Goal: Task Accomplishment & Management: Manage account settings

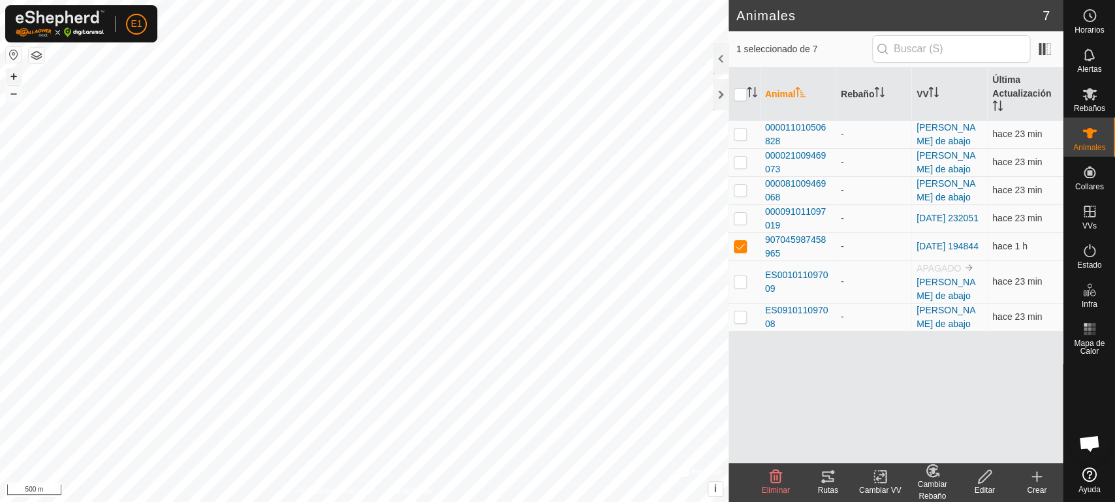
click at [14, 74] on button "+" at bounding box center [14, 77] width 16 height 16
click at [7, 93] on button "–" at bounding box center [14, 94] width 16 height 16
click at [18, 76] on button "+" at bounding box center [14, 77] width 16 height 16
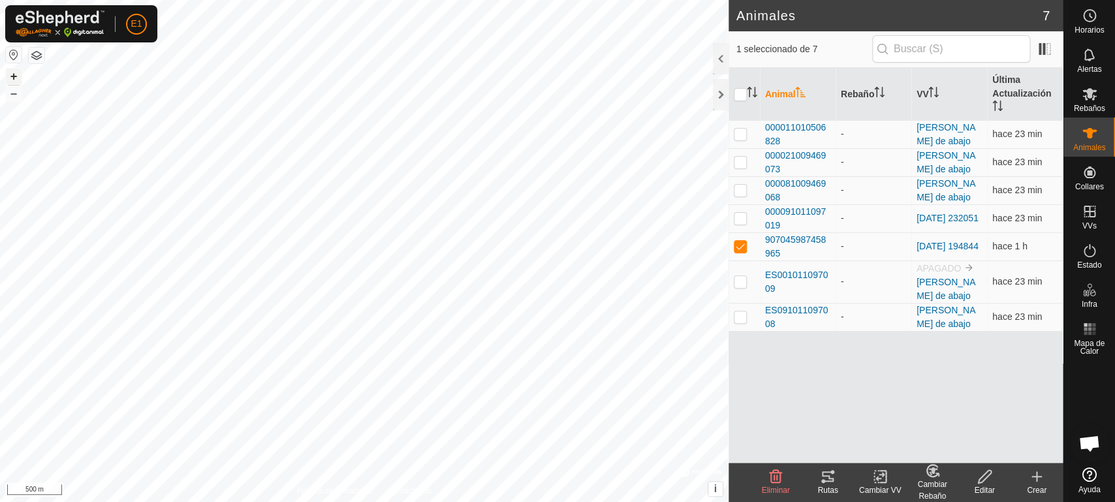
click at [18, 76] on button "+" at bounding box center [14, 77] width 16 height 16
click at [778, 273] on div "Animales 7 1 seleccionado de 7 Animal Rebaño VV Última Actualización 0000110105…" at bounding box center [531, 251] width 1063 height 502
click at [17, 95] on button "–" at bounding box center [14, 94] width 16 height 16
click at [7, 72] on button "+" at bounding box center [14, 77] width 16 height 16
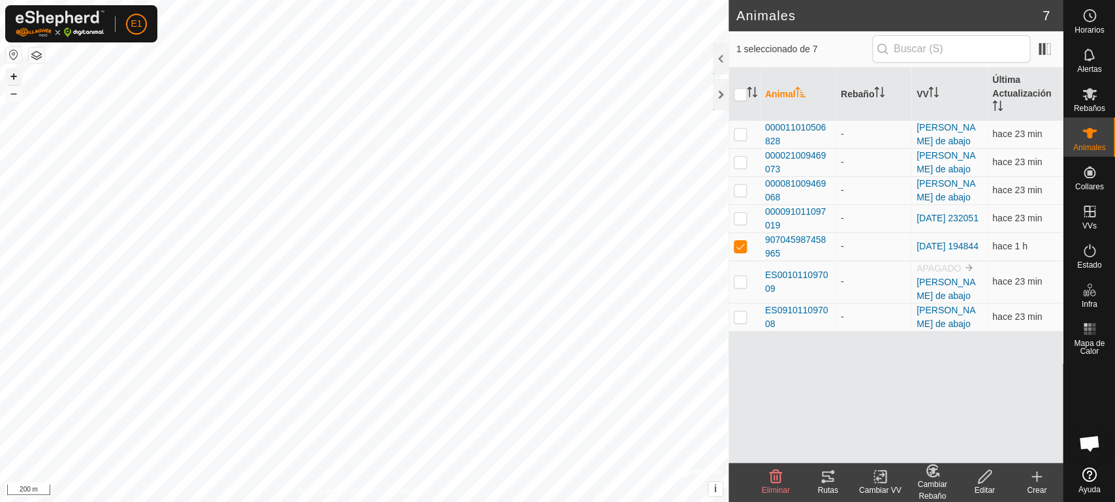
click at [7, 72] on button "+" at bounding box center [14, 77] width 16 height 16
click at [10, 78] on button "+" at bounding box center [14, 77] width 16 height 16
checkbox input "false"
checkbox input "true"
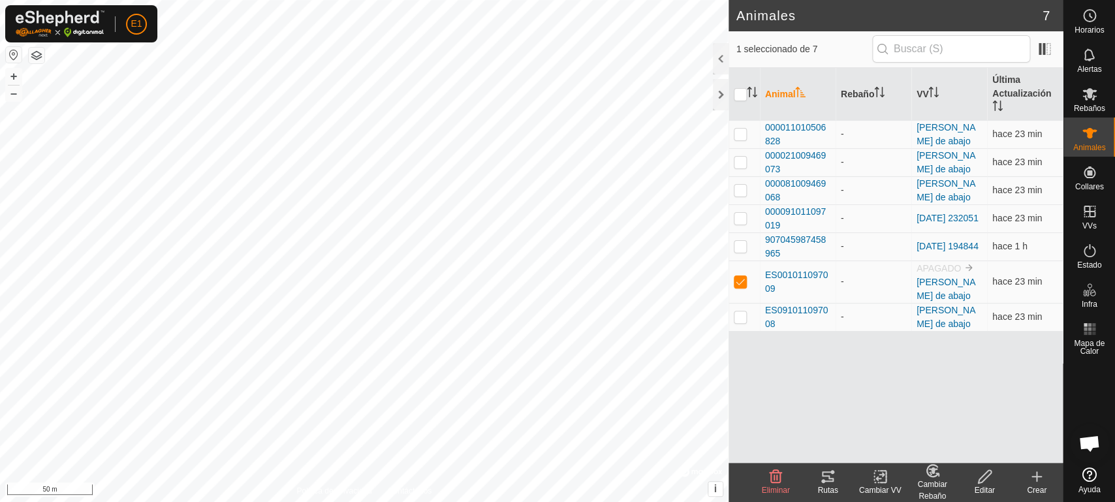
click at [878, 485] on div "Cambiar VV" at bounding box center [880, 490] width 52 height 12
click at [910, 418] on link "Elegir VV..." at bounding box center [919, 420] width 129 height 26
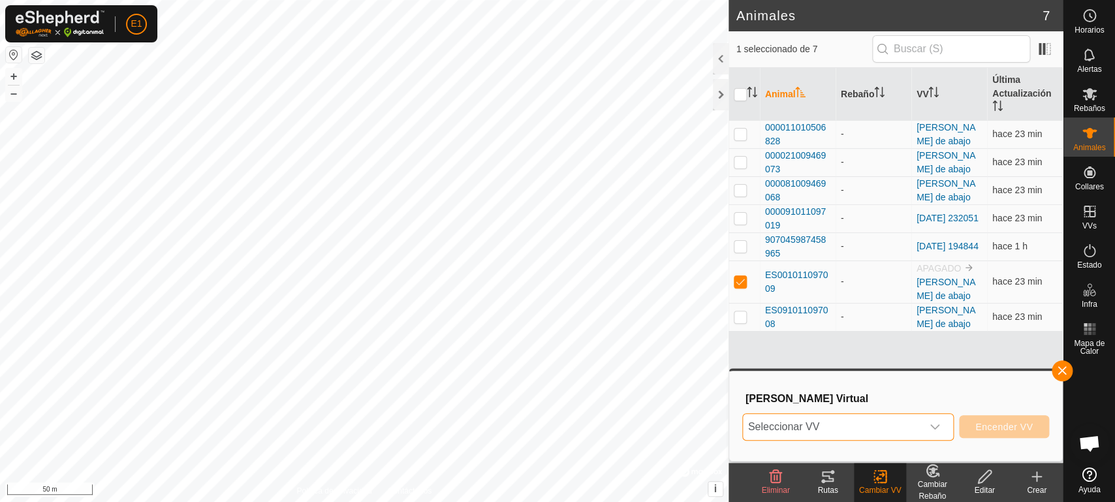
click at [871, 430] on span "Seleccionar VV" at bounding box center [832, 427] width 179 height 26
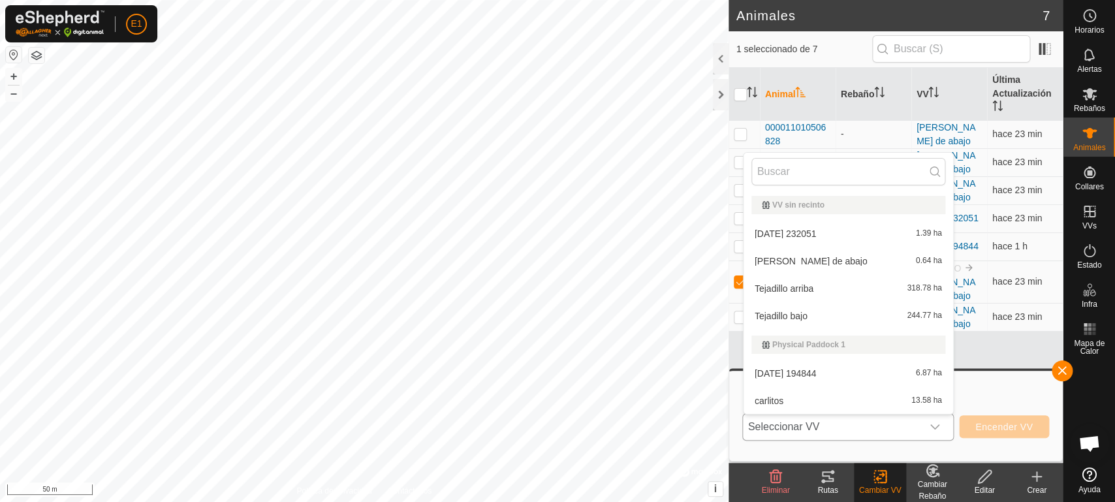
click at [802, 265] on li "[PERSON_NAME] de abajo 0.64 ha" at bounding box center [849, 261] width 210 height 26
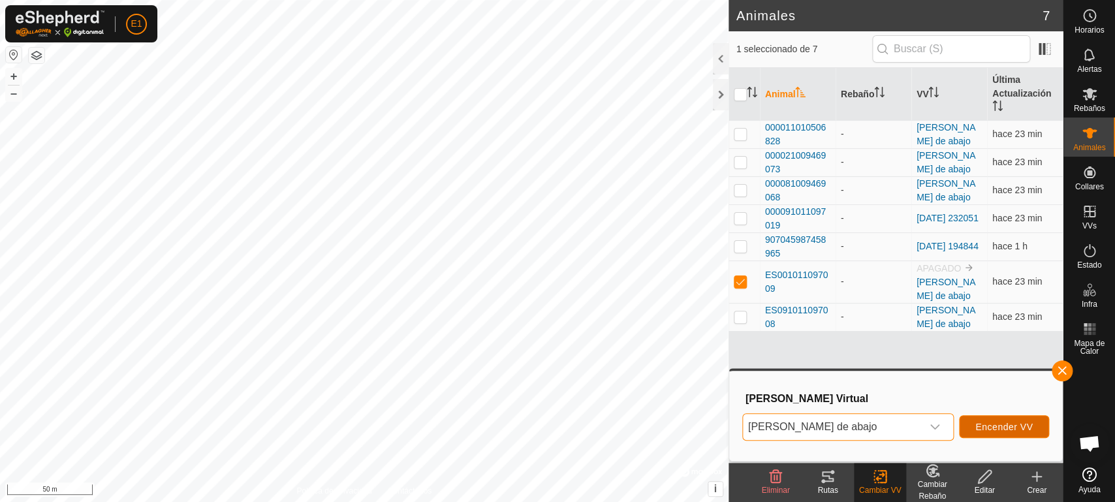
click at [986, 433] on button "Encender VV" at bounding box center [1004, 426] width 90 height 23
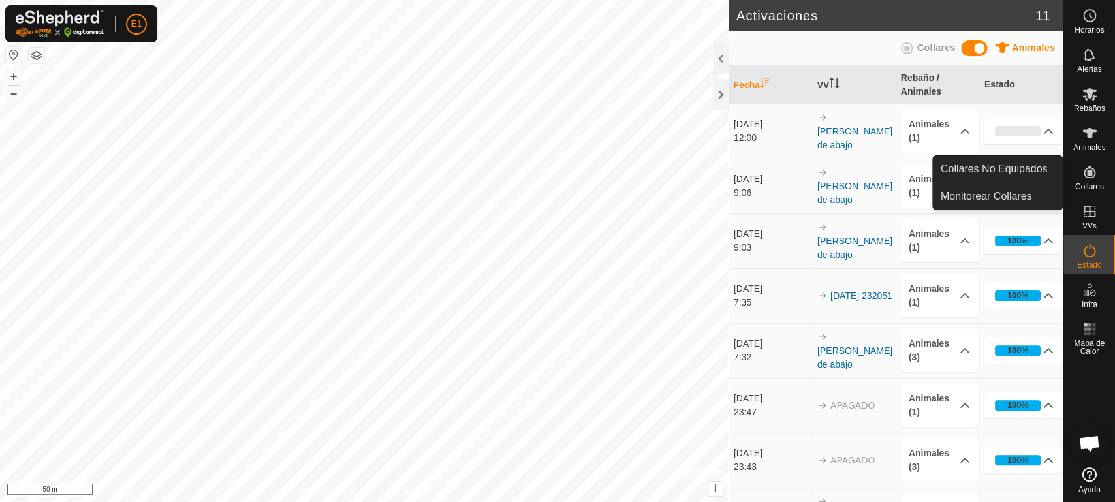
click at [1050, 170] on link "Collares No Equipados" at bounding box center [998, 169] width 130 height 26
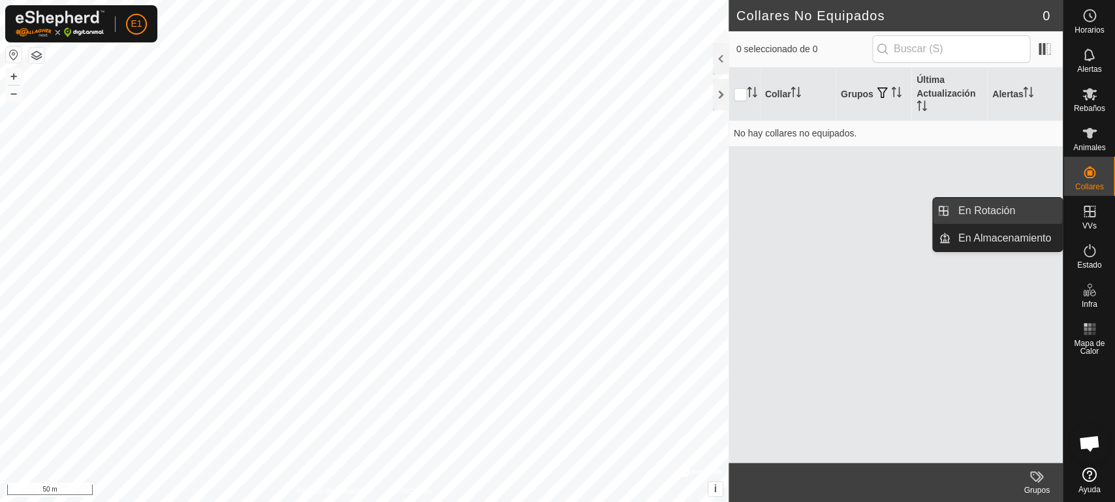
click at [1018, 212] on link "En Rotación" at bounding box center [1007, 211] width 112 height 26
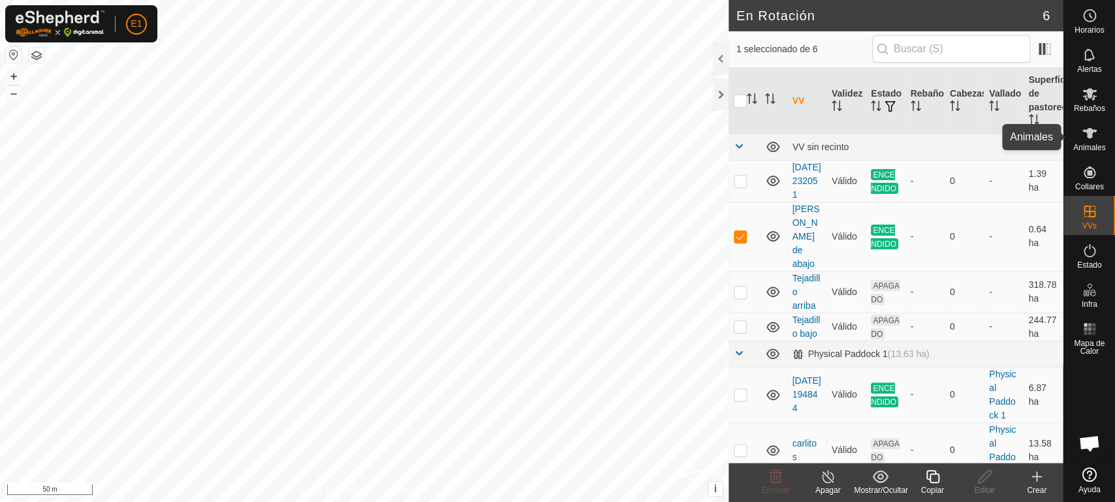
click at [1086, 140] on icon at bounding box center [1090, 133] width 16 height 16
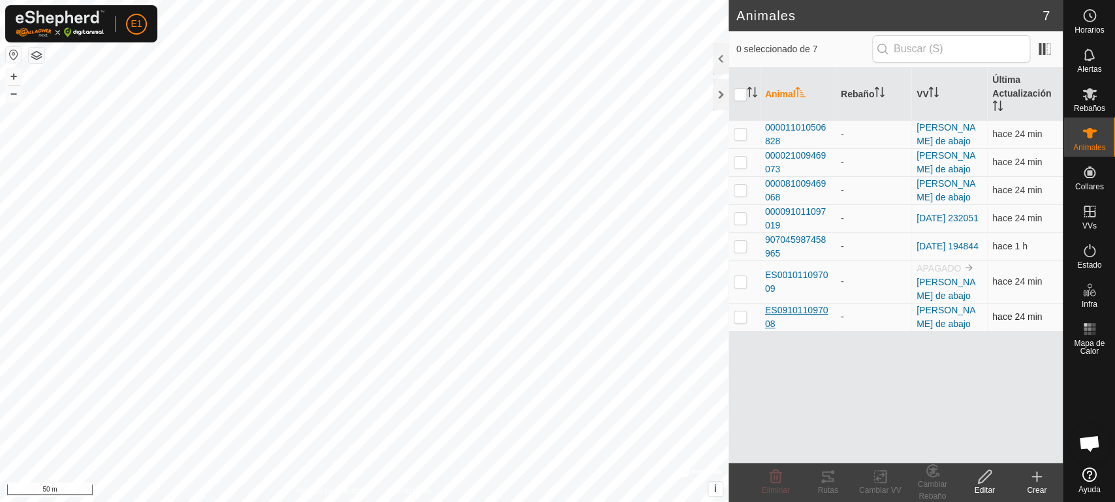
click at [800, 304] on span "ES091011097008" at bounding box center [797, 317] width 65 height 27
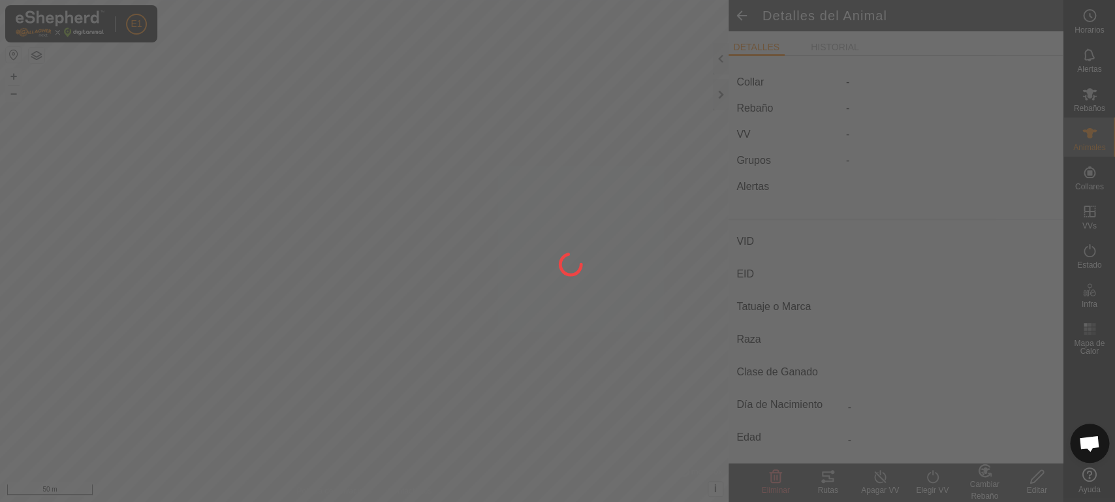
type input "ES091011097008"
type input "-"
type input "cruzada"
type input "-"
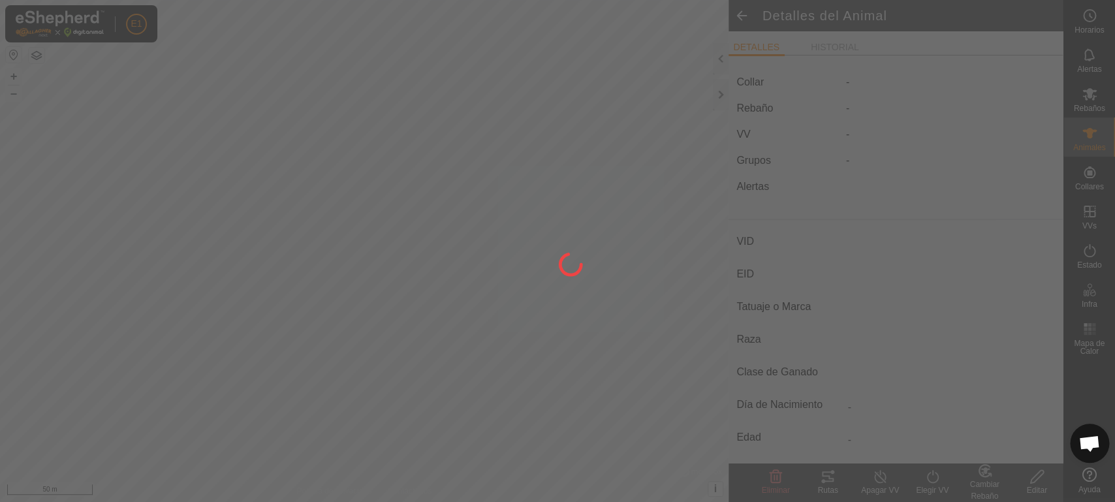
type input "0 kg"
type input "-"
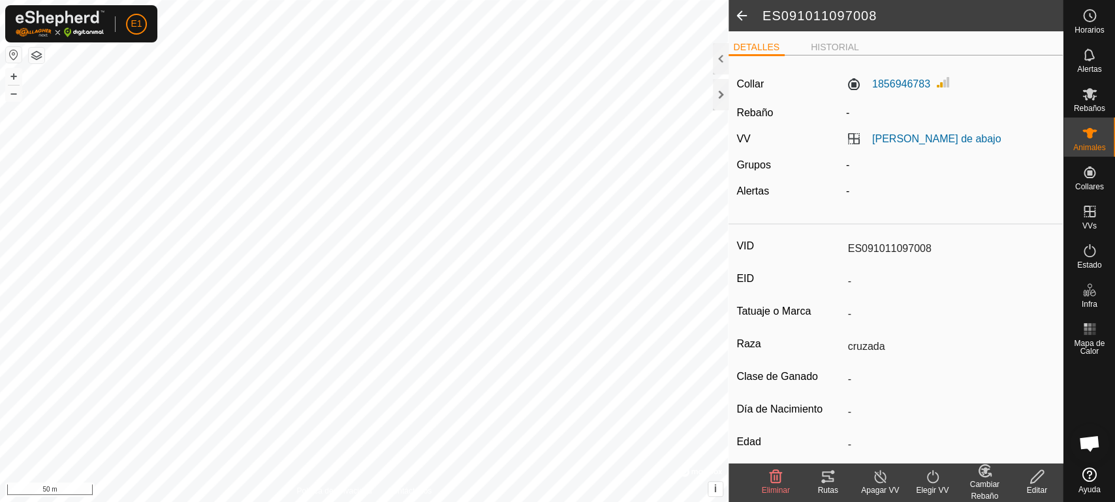
click at [819, 480] on tracks-svg-icon at bounding box center [828, 477] width 52 height 16
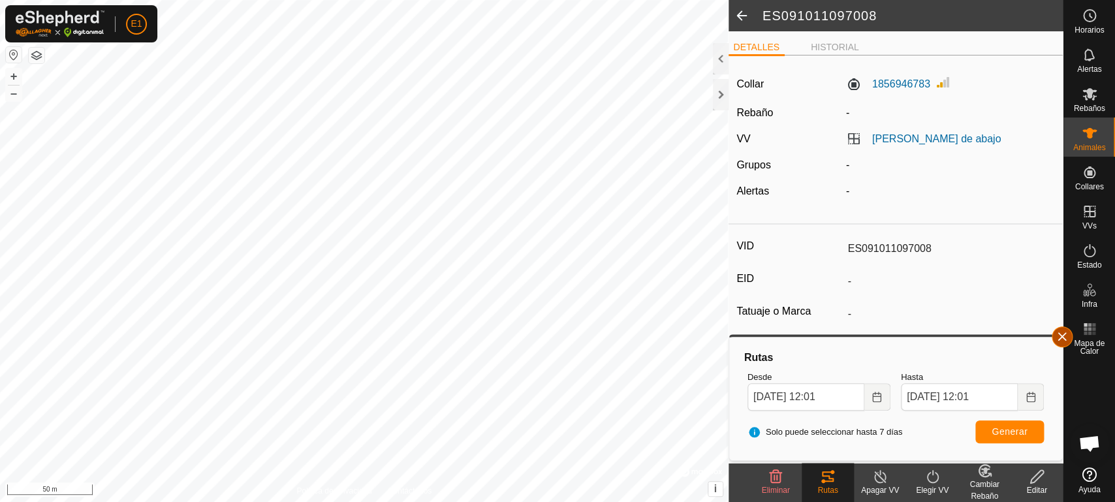
click at [1061, 345] on button "button" at bounding box center [1062, 336] width 21 height 21
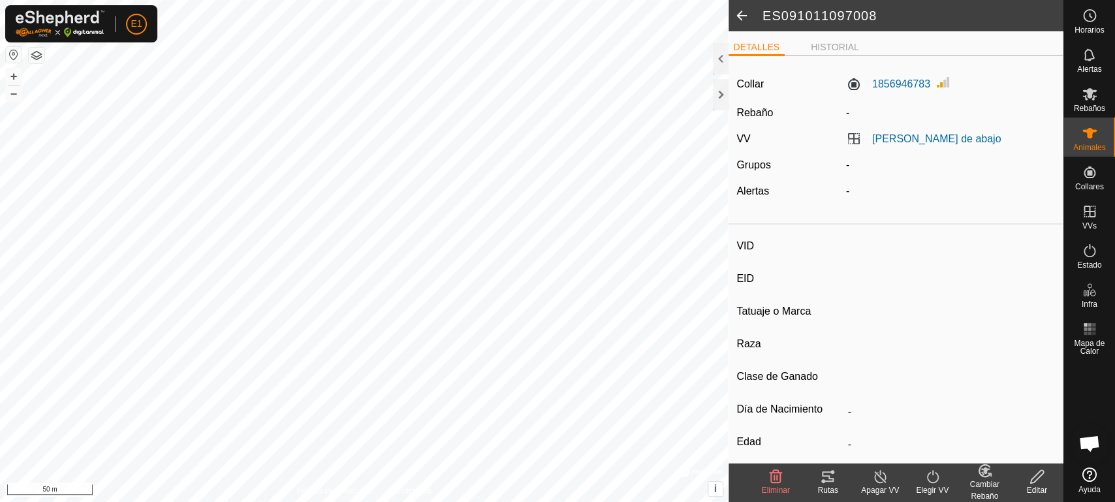
click at [836, 488] on div "Rutas" at bounding box center [828, 490] width 52 height 12
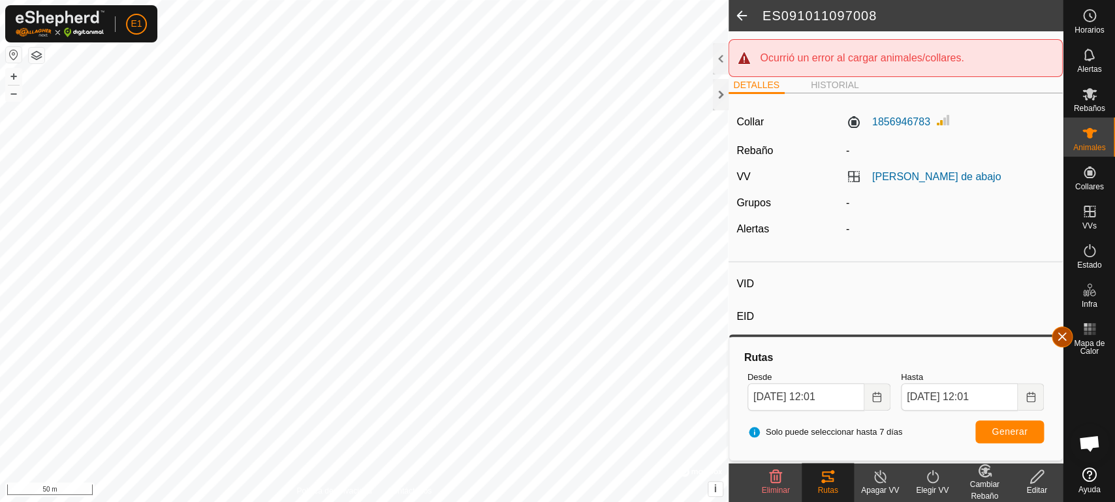
click at [1064, 336] on button "button" at bounding box center [1062, 336] width 21 height 21
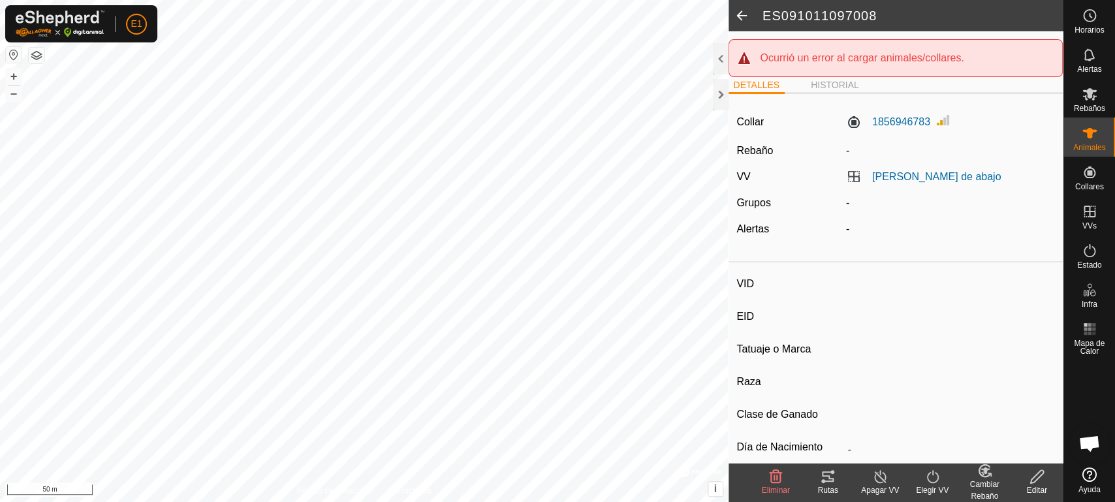
click at [819, 486] on div "Rutas" at bounding box center [828, 490] width 52 height 12
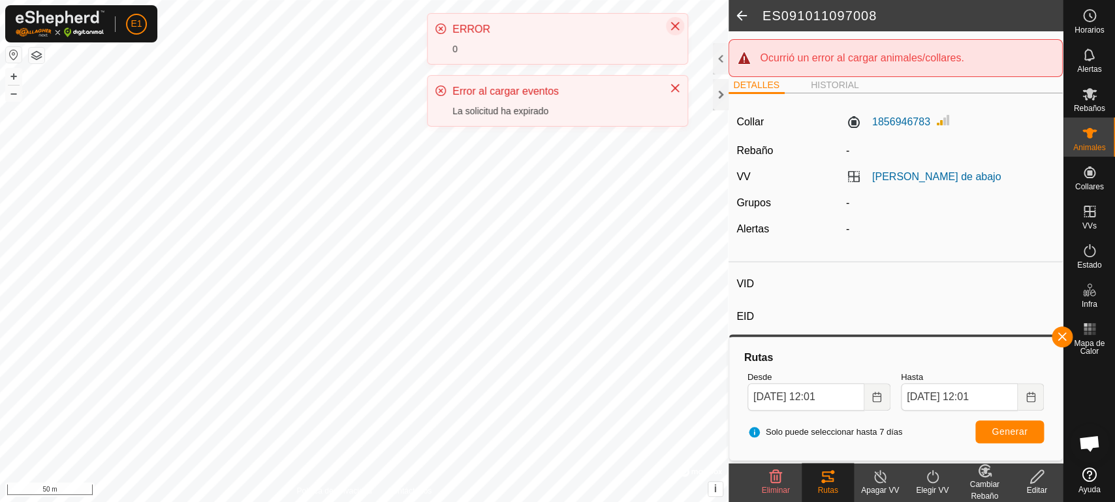
click at [672, 23] on icon "Close" at bounding box center [675, 26] width 10 height 10
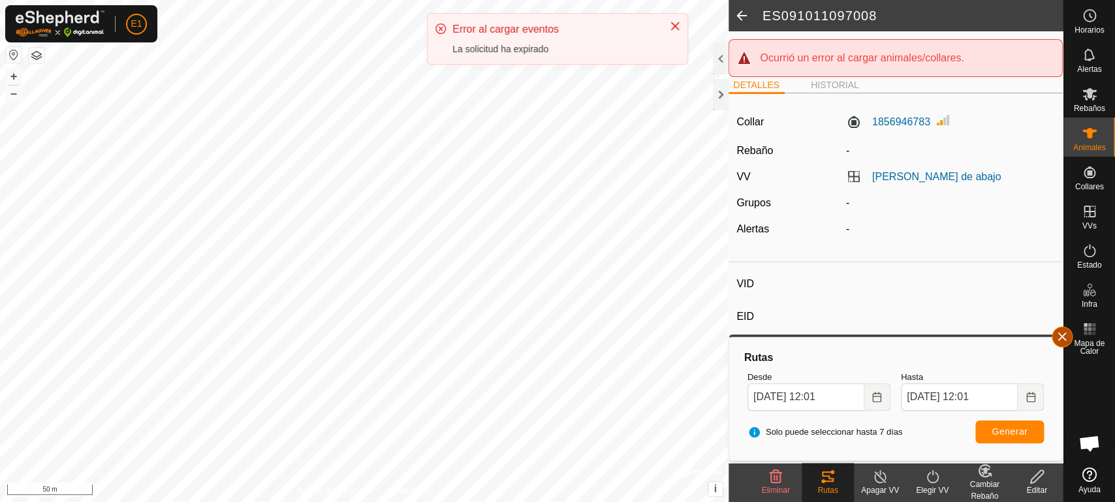
click at [1058, 336] on button "button" at bounding box center [1062, 336] width 21 height 21
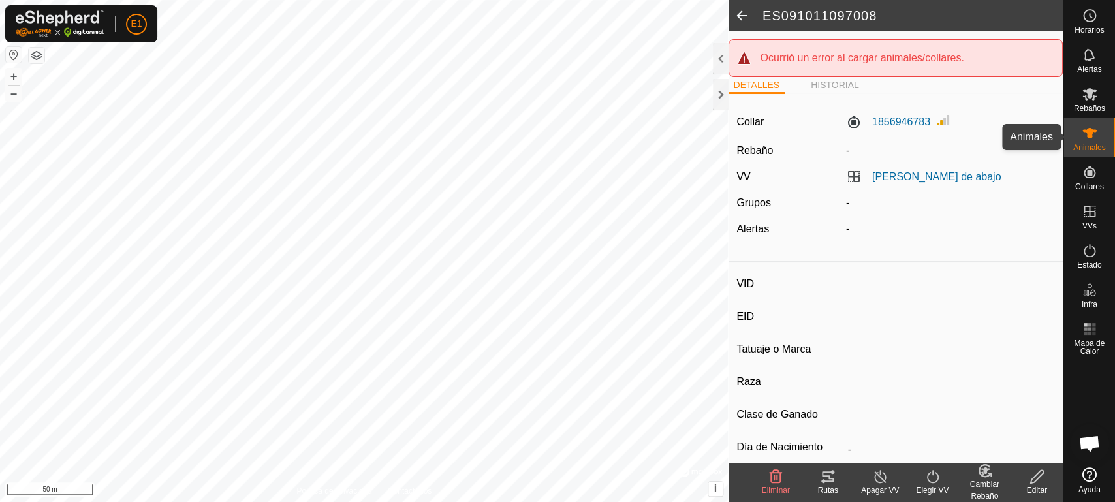
click at [1094, 146] on span "Animales" at bounding box center [1089, 148] width 32 height 8
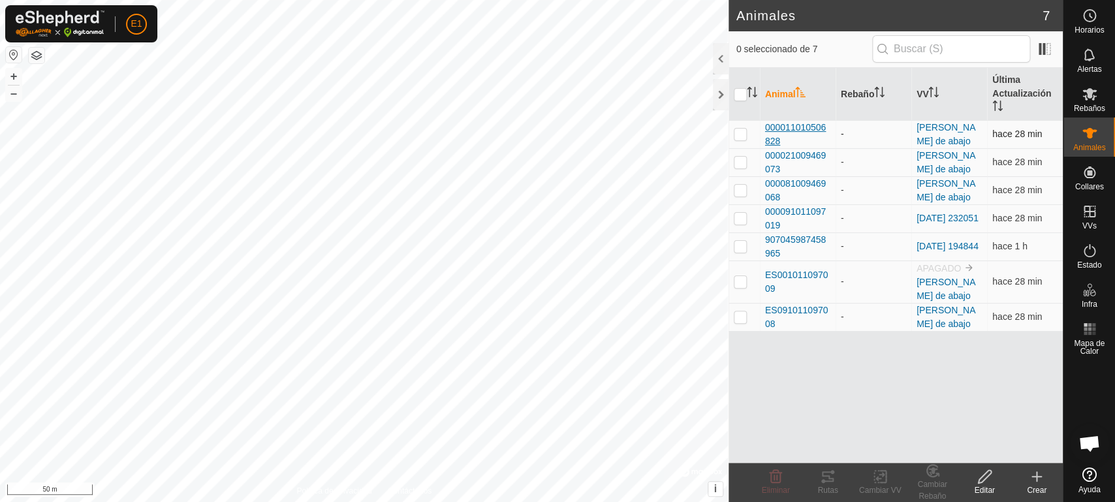
click at [806, 127] on span "000011010506828" at bounding box center [797, 134] width 65 height 27
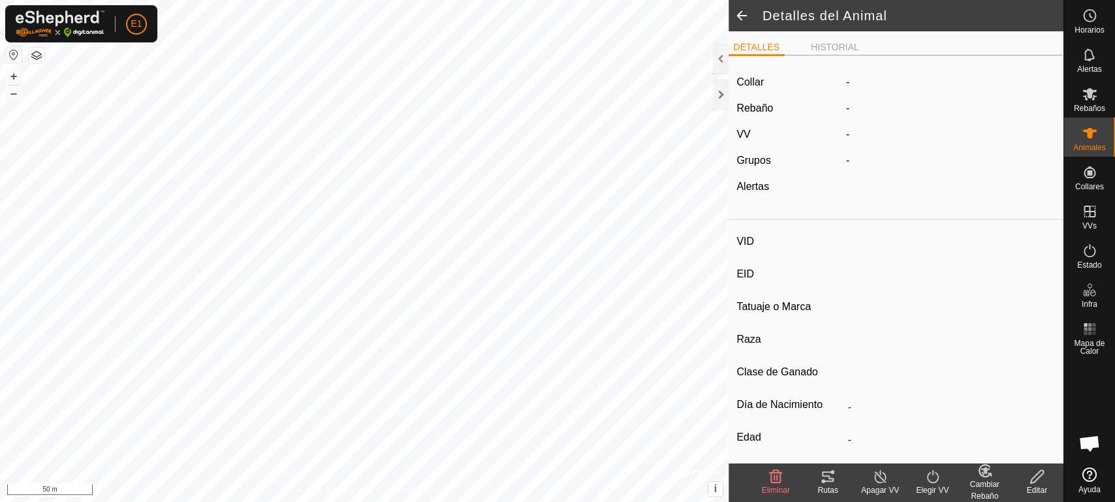
click at [832, 494] on div "Rutas" at bounding box center [828, 490] width 52 height 12
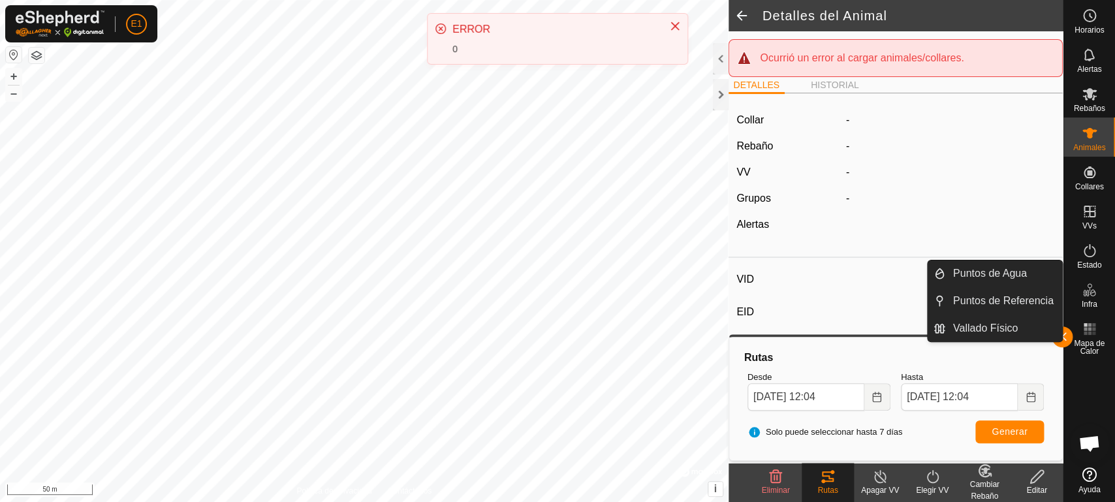
click at [1107, 296] on link "Puntos de Referencia" at bounding box center [1054, 310] width 112 height 42
